Goal: Task Accomplishment & Management: Manage account settings

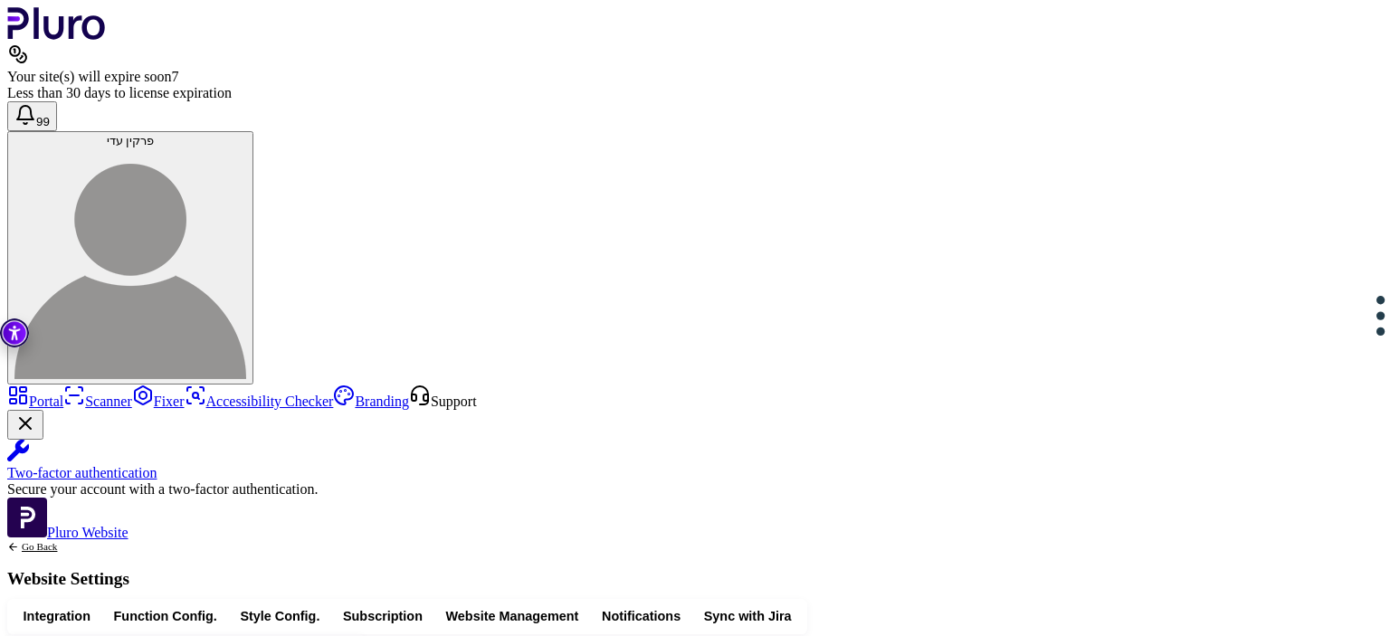
drag, startPoint x: 796, startPoint y: 527, endPoint x: 730, endPoint y: 528, distance: 66.1
drag, startPoint x: 854, startPoint y: 527, endPoint x: 800, endPoint y: 526, distance: 54.3
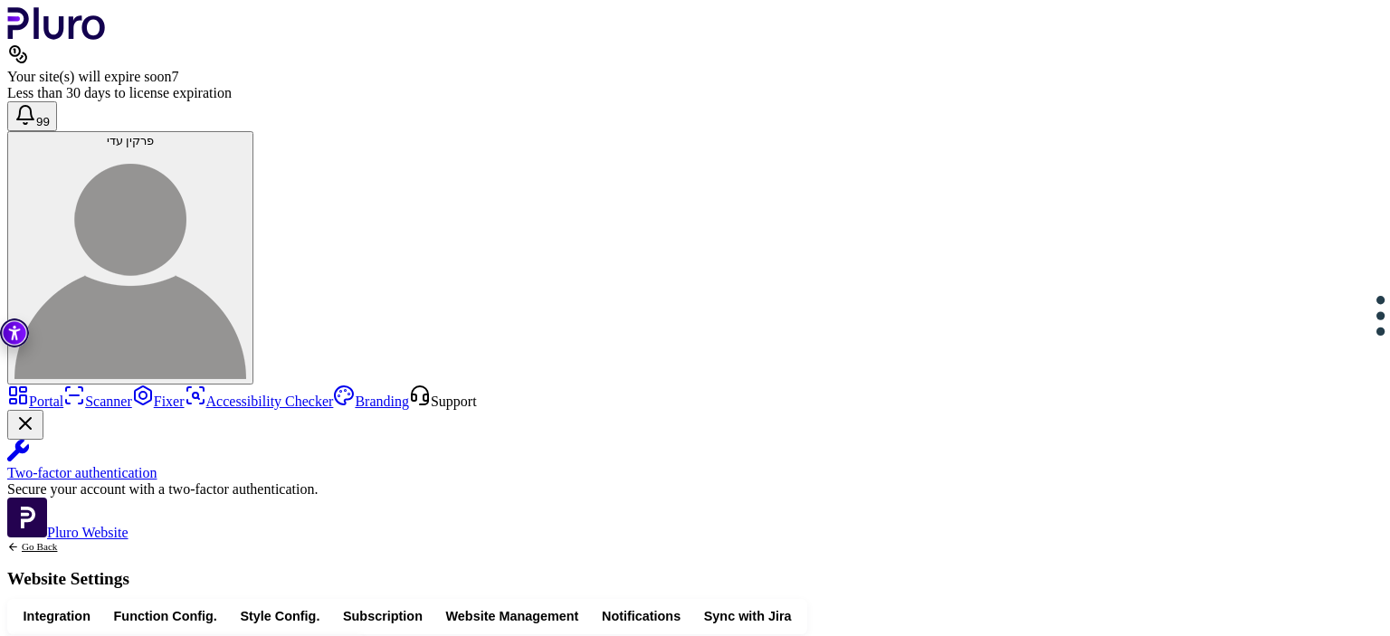
drag, startPoint x: 794, startPoint y: 528, endPoint x: 782, endPoint y: 528, distance: 11.8
drag, startPoint x: 759, startPoint y: 526, endPoint x: 757, endPoint y: 536, distance: 10.3
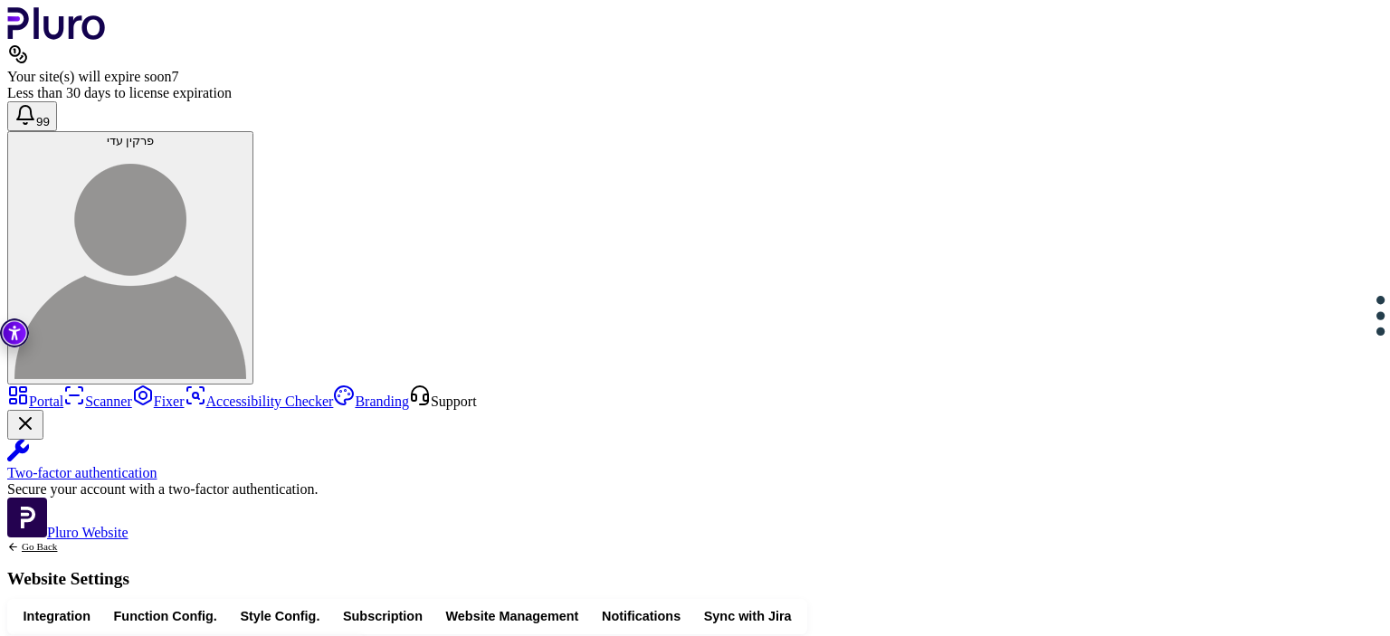
drag, startPoint x: 757, startPoint y: 536, endPoint x: 818, endPoint y: 491, distance: 75.8
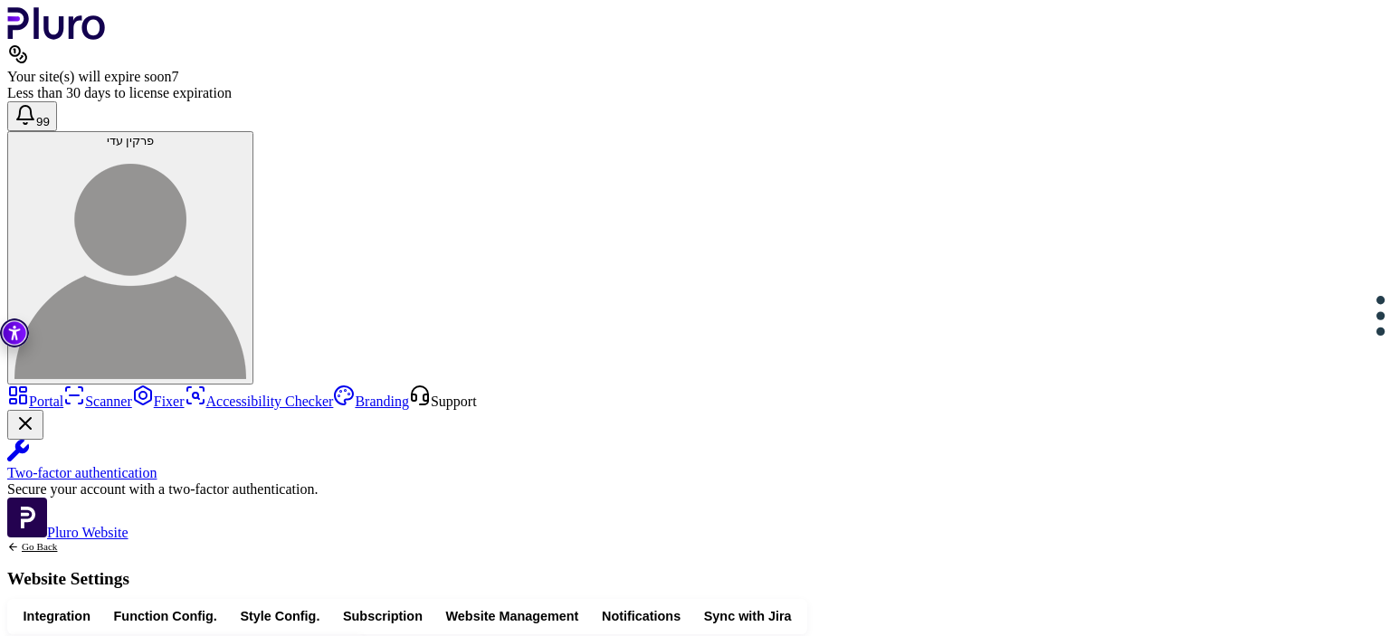
scroll to position [18, 0]
